Goal: Find specific page/section: Find specific page/section

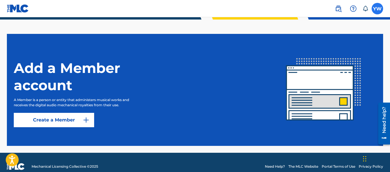
click at [377, 10] on label at bounding box center [377, 8] width 11 height 11
click at [377, 9] on input "YW [PERSON_NAME] [EMAIL_ADDRESS][DOMAIN_NAME] Notification Preferences Profile …" at bounding box center [377, 9] width 0 height 0
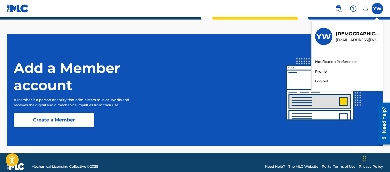
click at [324, 70] on link "Profile" at bounding box center [320, 71] width 11 height 5
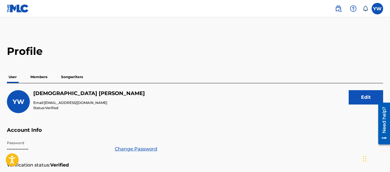
click at [38, 74] on p "Members" at bounding box center [39, 77] width 20 height 12
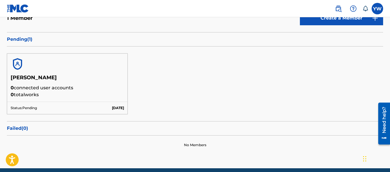
scroll to position [80, 0]
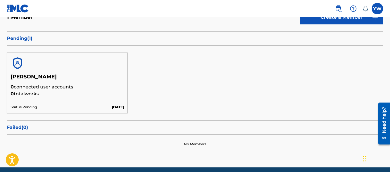
click at [24, 41] on p "Pending ( 1 )" at bounding box center [195, 38] width 376 height 7
click at [338, 9] on img at bounding box center [338, 8] width 7 height 7
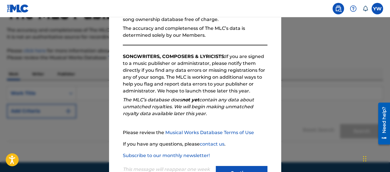
scroll to position [91, 0]
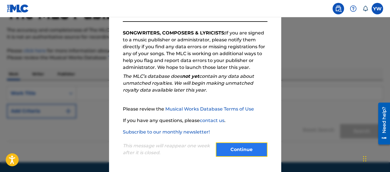
click at [238, 145] on button "Continue" at bounding box center [242, 149] width 52 height 14
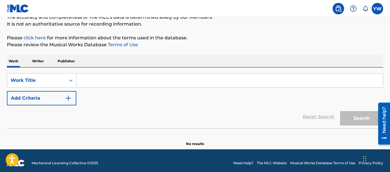
scroll to position [59, 0]
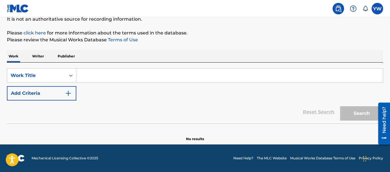
click at [37, 57] on p "Writer" at bounding box center [37, 56] width 15 height 12
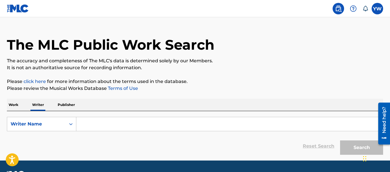
scroll to position [27, 0]
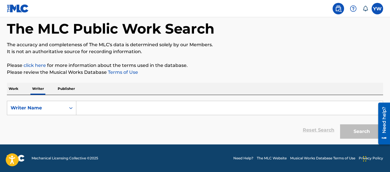
click at [9, 92] on p "Work" at bounding box center [13, 89] width 13 height 12
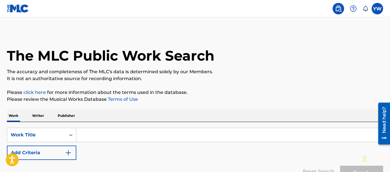
click at [117, 133] on input "Search Form" at bounding box center [229, 135] width 307 height 14
click at [42, 120] on p "Writer" at bounding box center [37, 116] width 15 height 12
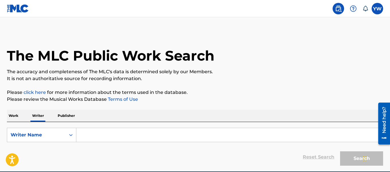
click at [115, 133] on input "Search Form" at bounding box center [229, 135] width 307 height 14
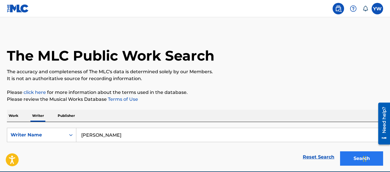
type input "[PERSON_NAME]"
click at [355, 153] on button "Search" at bounding box center [361, 158] width 43 height 14
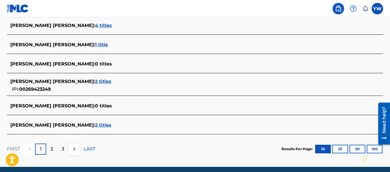
scroll to position [243, 0]
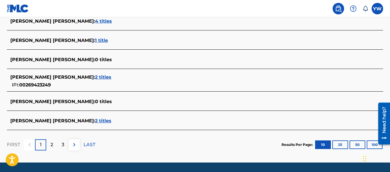
drag, startPoint x: 391, startPoint y: 36, endPoint x: 10, endPoint y: 32, distance: 381.2
click at [95, 77] on span "2 titles" at bounding box center [103, 76] width 16 height 5
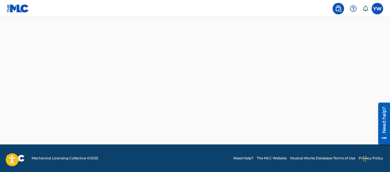
scroll to position [168, 0]
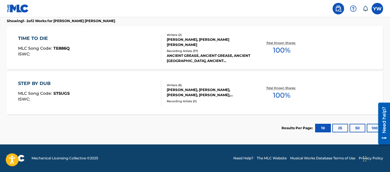
scroll to position [80, 0]
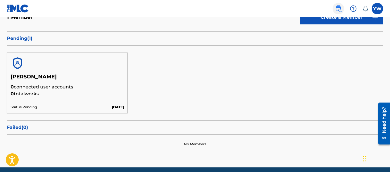
click at [337, 11] on img at bounding box center [338, 8] width 7 height 7
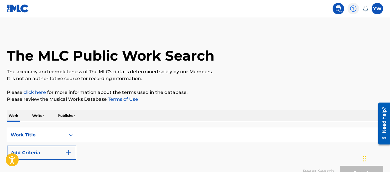
click at [355, 11] on img at bounding box center [353, 8] width 7 height 7
click at [367, 10] on icon at bounding box center [365, 9] width 6 height 6
